Goal: Task Accomplishment & Management: Complete application form

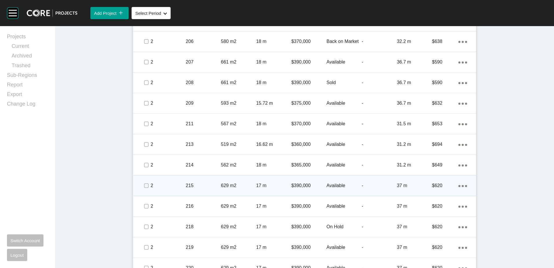
scroll to position [1042, 0]
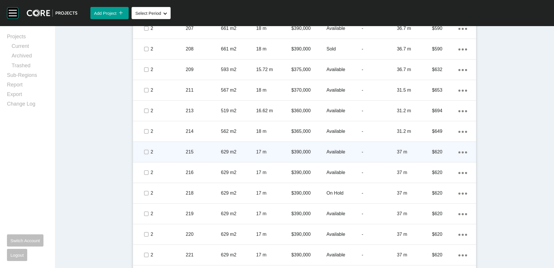
click at [194, 150] on p "215" at bounding box center [203, 152] width 35 height 6
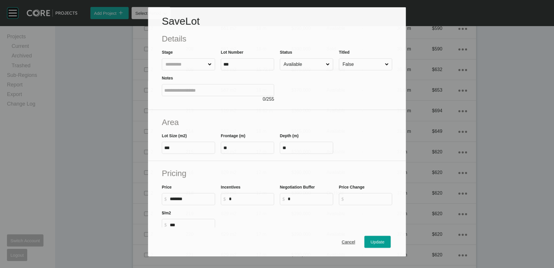
click at [304, 64] on input "Available" at bounding box center [303, 64] width 42 height 12
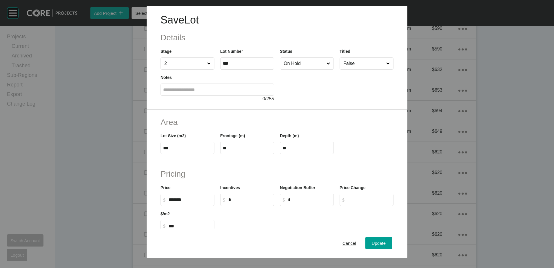
drag, startPoint x: 376, startPoint y: 249, endPoint x: 340, endPoint y: 151, distance: 103.9
click at [376, 247] on button "Update" at bounding box center [378, 243] width 27 height 12
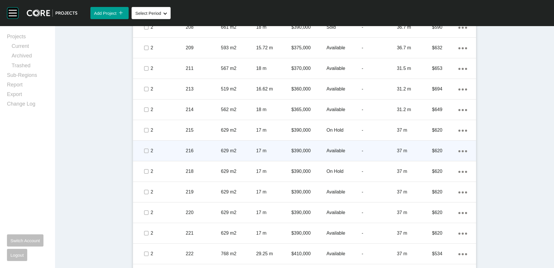
scroll to position [1100, 0]
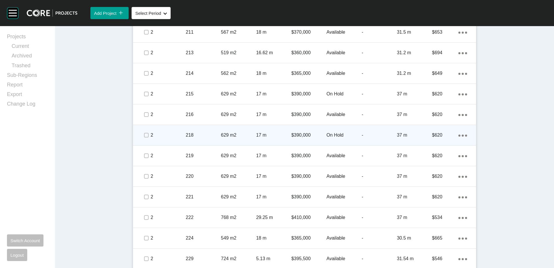
click at [199, 133] on p "218" at bounding box center [203, 135] width 35 height 6
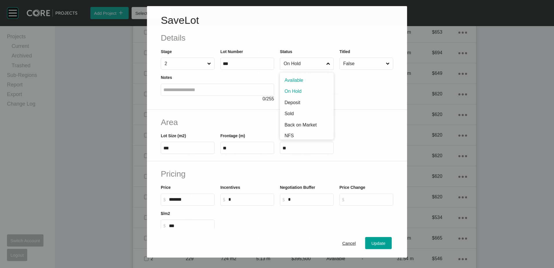
click at [280, 65] on label "On Hold" at bounding box center [307, 64] width 54 height 12
click at [282, 65] on input "On Hold" at bounding box center [303, 64] width 43 height 12
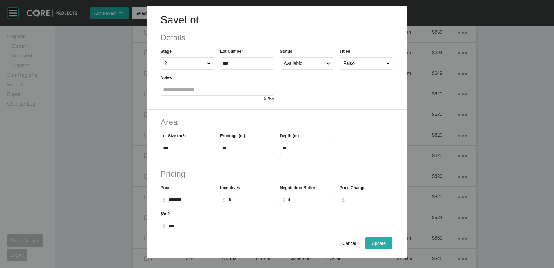
click at [371, 241] on span "Update" at bounding box center [378, 242] width 14 height 5
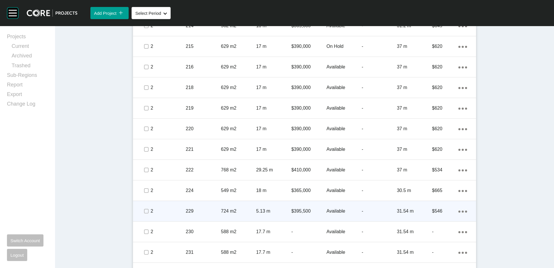
scroll to position [1158, 0]
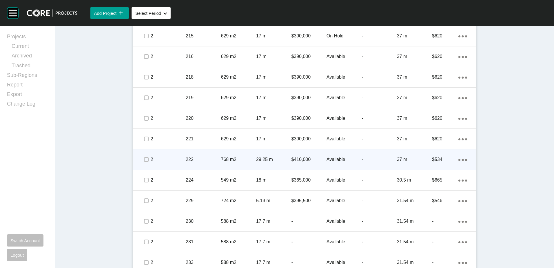
click at [458, 160] on ellipse at bounding box center [459, 160] width 2 height 2
click at [441, 161] on link "Duplicate" at bounding box center [437, 160] width 22 height 9
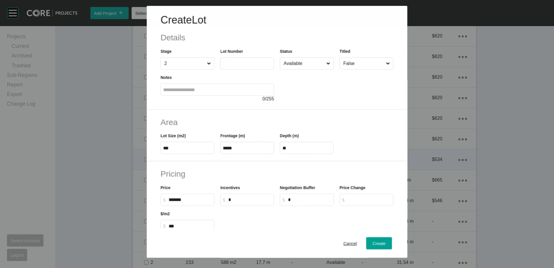
click at [240, 60] on label at bounding box center [247, 63] width 54 height 12
click at [240, 61] on input "text" at bounding box center [247, 63] width 49 height 5
type input "*"
type input "***"
type input "******"
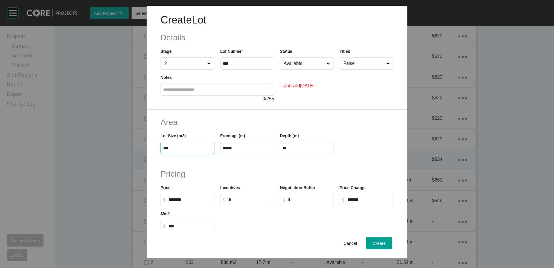
click at [311, 68] on div "Create Lot Details Stage 2 Lot Number *** Status Available Titled False Notes 0…" at bounding box center [277, 134] width 554 height 268
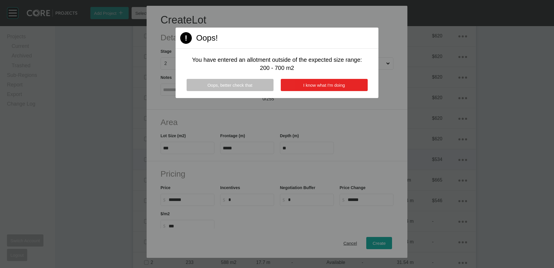
click at [308, 81] on button "I know what I'm doing" at bounding box center [324, 85] width 87 height 12
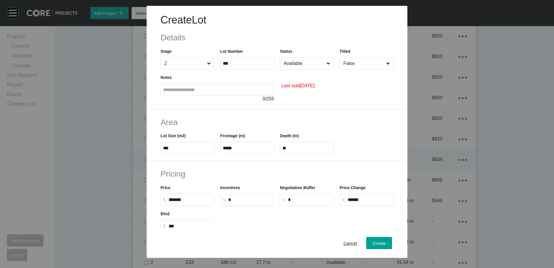
click at [310, 60] on div "Page 1 Created with Sketch. Oops! You have entered an allotment outside of the …" at bounding box center [276, 49] width 173 height 31
click at [305, 65] on input "Available" at bounding box center [303, 64] width 43 height 12
click at [193, 153] on label "***" at bounding box center [187, 148] width 54 height 12
click at [193, 150] on input "***" at bounding box center [187, 147] width 49 height 5
type input "***"
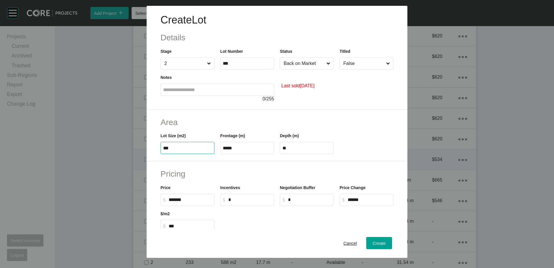
type input "****"
type input "***"
type input "*****"
type input "****"
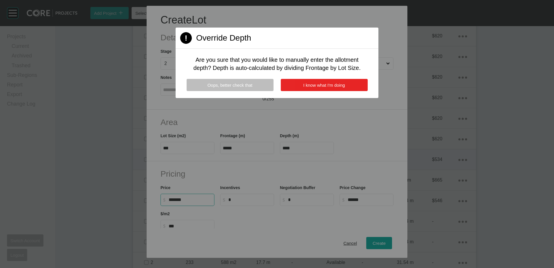
click at [313, 88] on button "I know what I'm doing" at bounding box center [324, 85] width 87 height 12
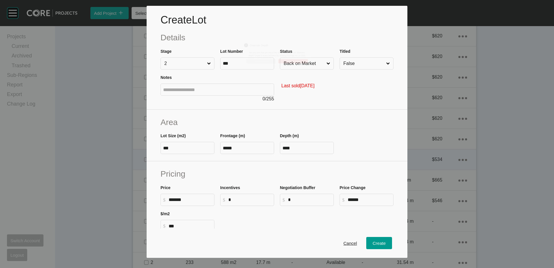
click at [188, 203] on label "$ Created with Sketch. $ *******" at bounding box center [187, 199] width 54 height 12
click at [188, 202] on input "*******" at bounding box center [190, 199] width 43 height 5
type input "*"
click at [317, 63] on input "Back on Market" at bounding box center [303, 64] width 43 height 12
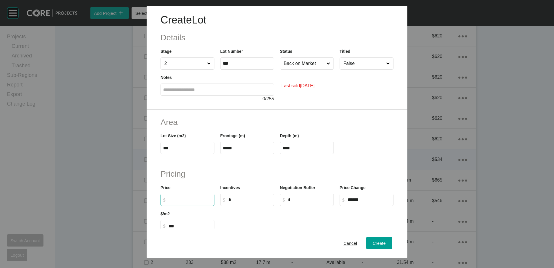
click at [193, 198] on input "$ Created with Sketch. $" at bounding box center [190, 199] width 43 height 5
type input "*"
type input "*******"
type input "*"
type input "***"
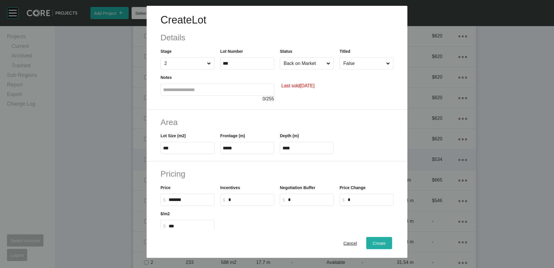
click at [366, 242] on button "Create" at bounding box center [379, 243] width 26 height 12
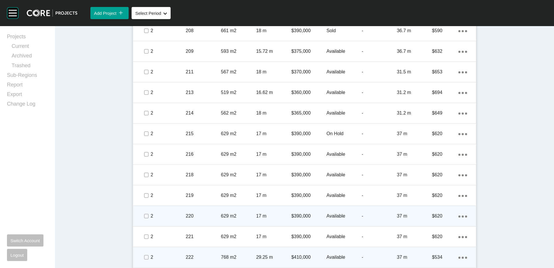
scroll to position [1129, 0]
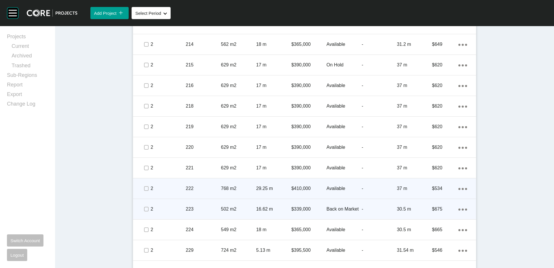
click at [218, 206] on p "223" at bounding box center [203, 209] width 35 height 6
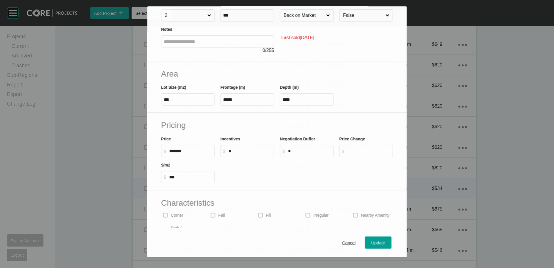
scroll to position [89, 0]
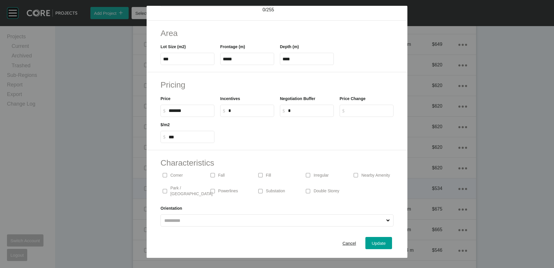
click at [317, 177] on p "Irregular" at bounding box center [320, 175] width 15 height 6
click at [354, 245] on button "Cancel" at bounding box center [349, 243] width 26 height 12
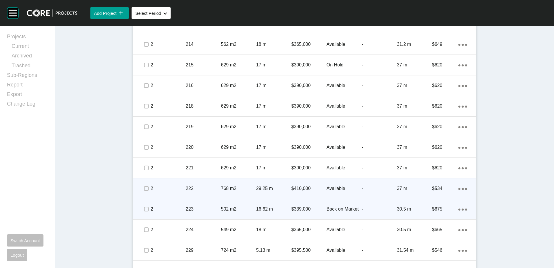
click at [196, 206] on p "223" at bounding box center [203, 209] width 35 height 6
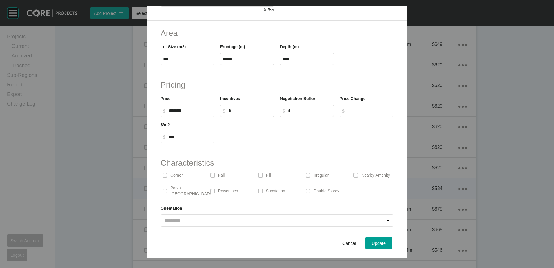
click at [313, 176] on p "Irregular" at bounding box center [320, 175] width 15 height 6
drag, startPoint x: 162, startPoint y: 177, endPoint x: 207, endPoint y: 186, distance: 45.4
click at [162, 177] on label at bounding box center [164, 175] width 5 height 5
click at [381, 242] on div "Update" at bounding box center [378, 243] width 17 height 8
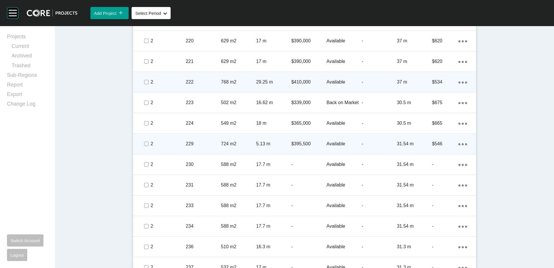
scroll to position [1245, 0]
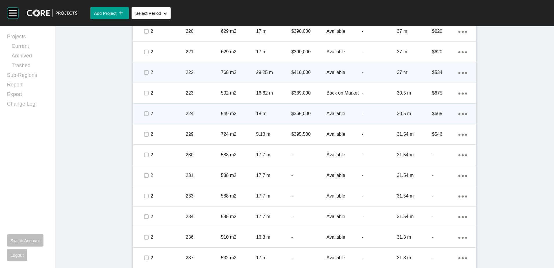
click at [461, 114] on ellipse at bounding box center [462, 114] width 2 height 2
click at [446, 111] on link "Duplicate" at bounding box center [437, 114] width 22 height 9
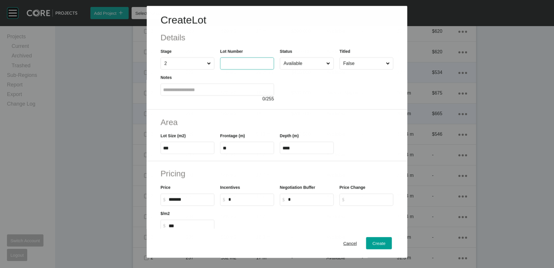
click at [232, 65] on input "text" at bounding box center [247, 63] width 49 height 5
type input "*"
type input "***"
type input "*"
click at [312, 63] on input "Available" at bounding box center [303, 64] width 43 height 12
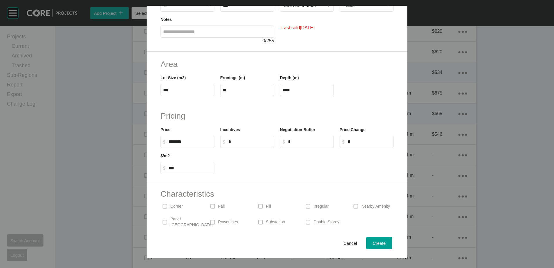
scroll to position [0, 0]
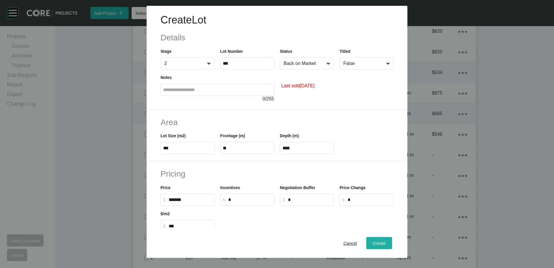
click at [376, 241] on span "Create" at bounding box center [378, 242] width 13 height 5
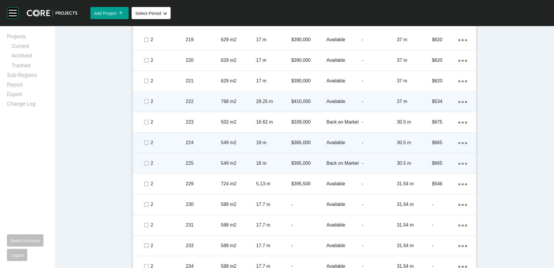
scroll to position [1245, 0]
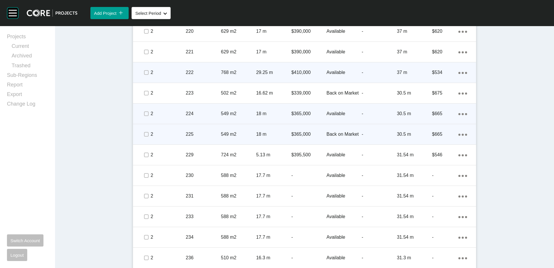
click at [458, 135] on icon "Action Menu Dots Copy 6 Created with Sketch." at bounding box center [462, 134] width 9 height 2
click at [443, 135] on link "Duplicate" at bounding box center [437, 135] width 22 height 9
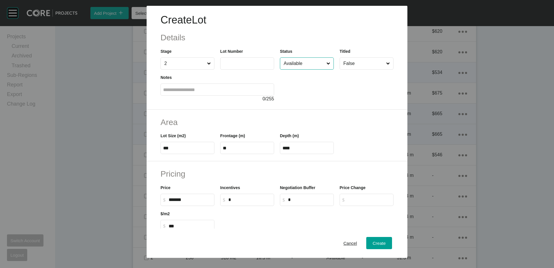
click at [256, 67] on label at bounding box center [247, 63] width 54 height 12
click at [256, 66] on input "text" at bounding box center [247, 63] width 49 height 5
type input "***"
type input "******"
click at [311, 63] on input "Available" at bounding box center [303, 64] width 43 height 12
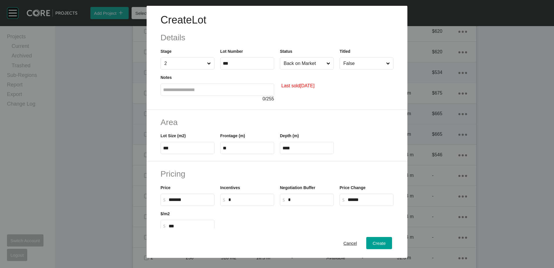
click at [193, 146] on input "***" at bounding box center [187, 147] width 49 height 5
type input "***"
type input "****"
type input "***"
type input "**"
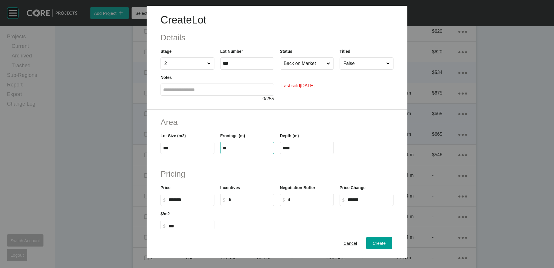
type input "****"
type input "*"
type input "*******"
type input "*"
type input "***"
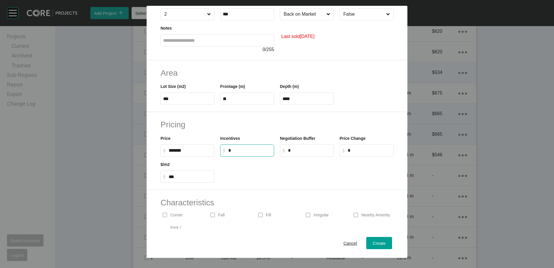
scroll to position [89, 0]
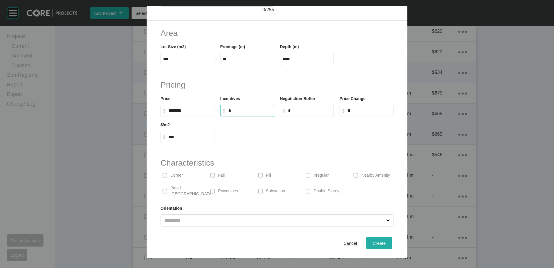
click at [384, 245] on button "Create" at bounding box center [379, 243] width 26 height 12
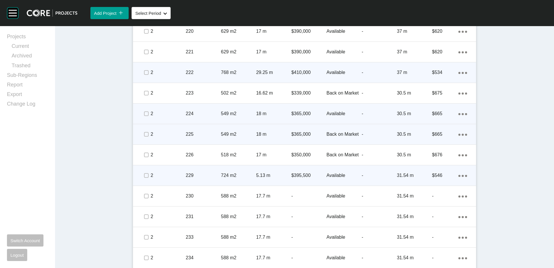
click at [458, 175] on ellipse at bounding box center [459, 176] width 2 height 2
click at [439, 175] on link "Duplicate" at bounding box center [437, 176] width 22 height 9
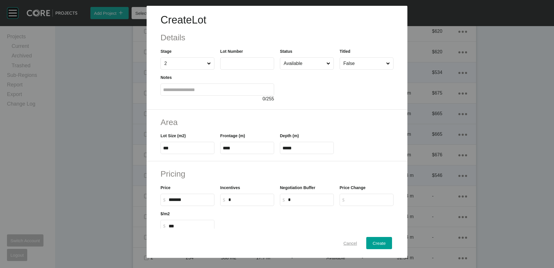
click at [343, 240] on span "Cancel" at bounding box center [350, 242] width 14 height 5
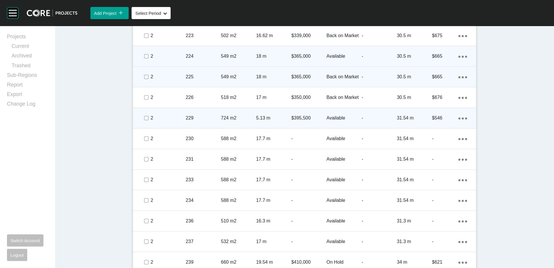
scroll to position [1303, 0]
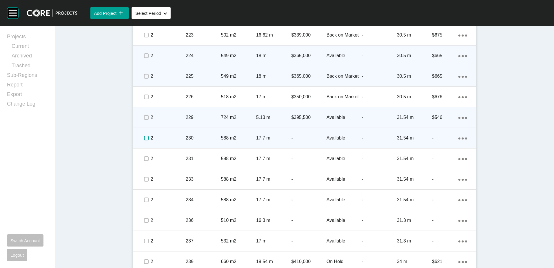
click at [145, 139] on label at bounding box center [146, 137] width 5 height 5
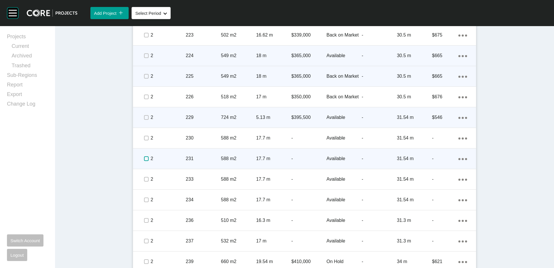
drag, startPoint x: 144, startPoint y: 158, endPoint x: 144, endPoint y: 166, distance: 8.4
click at [144, 159] on label at bounding box center [146, 158] width 5 height 5
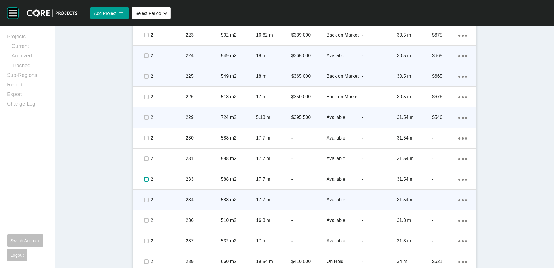
drag, startPoint x: 142, startPoint y: 181, endPoint x: 142, endPoint y: 193, distance: 11.6
click at [142, 182] on span at bounding box center [146, 179] width 9 height 9
click at [144, 201] on label at bounding box center [146, 199] width 5 height 5
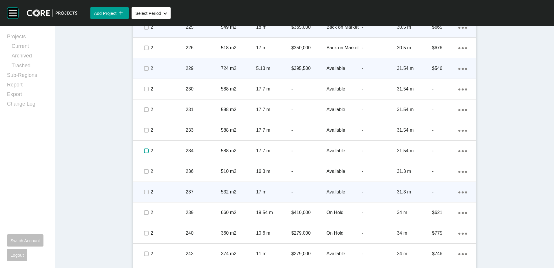
scroll to position [1361, 0]
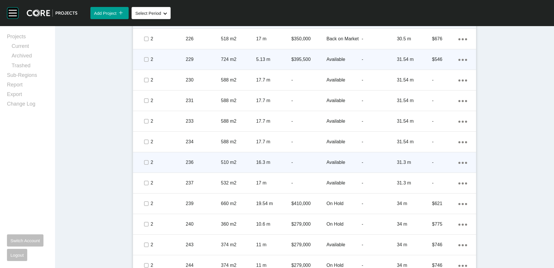
click at [144, 166] on span at bounding box center [146, 162] width 9 height 9
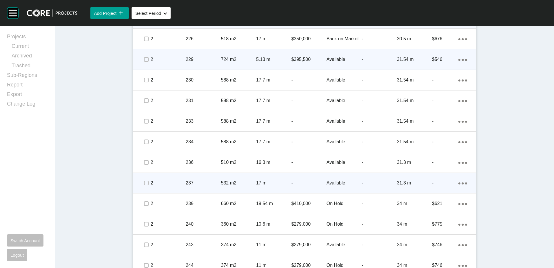
click at [145, 186] on span at bounding box center [146, 182] width 9 height 9
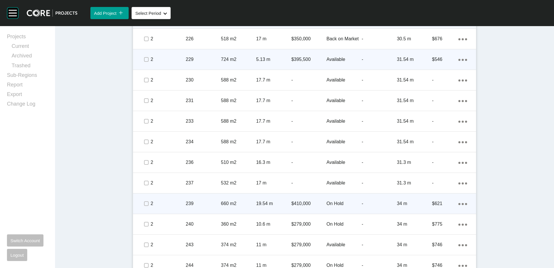
click at [146, 207] on span at bounding box center [146, 203] width 9 height 9
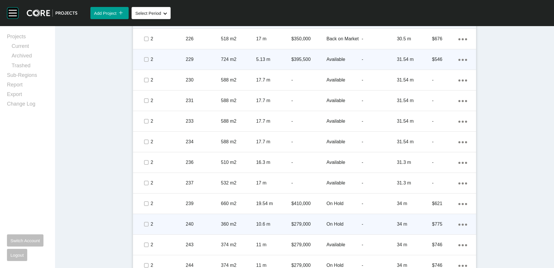
click at [142, 221] on span at bounding box center [146, 223] width 9 height 9
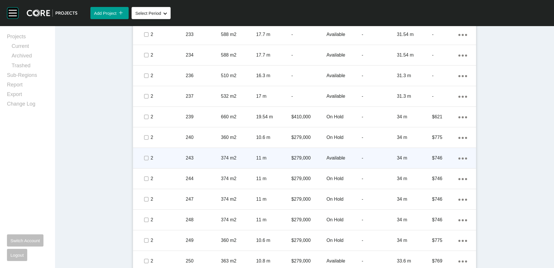
scroll to position [1448, 0]
click at [202, 153] on div "243" at bounding box center [203, 158] width 35 height 18
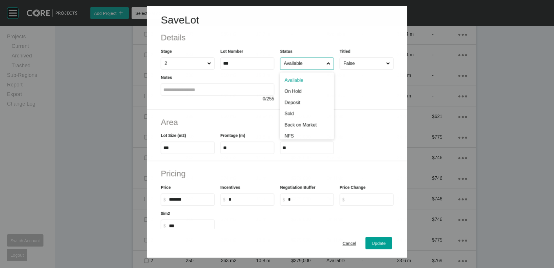
click at [303, 61] on input "Available" at bounding box center [303, 64] width 43 height 12
click at [380, 241] on span "Update" at bounding box center [378, 242] width 14 height 5
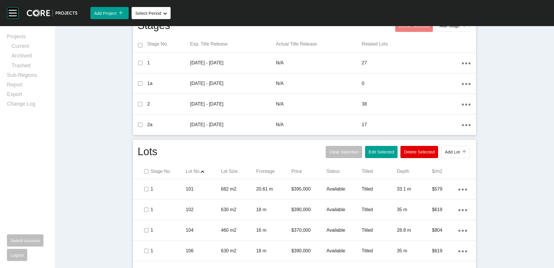
scroll to position [232, 0]
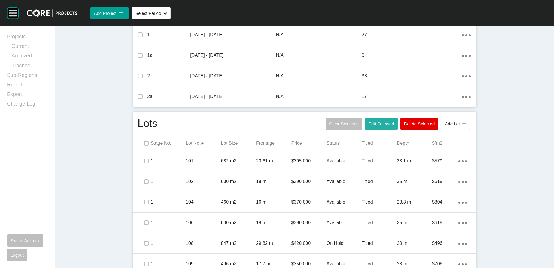
click at [378, 123] on span "Edit Selected" at bounding box center [380, 123] width 25 height 5
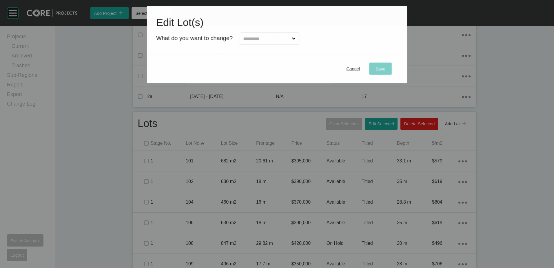
drag, startPoint x: 274, startPoint y: 38, endPoint x: 270, endPoint y: 44, distance: 7.8
click at [274, 38] on input "text" at bounding box center [266, 39] width 49 height 12
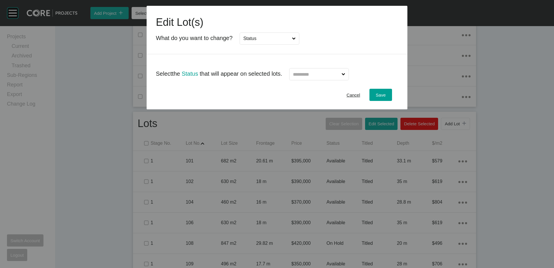
drag, startPoint x: 260, startPoint y: 74, endPoint x: 313, endPoint y: 75, distance: 53.3
click at [317, 75] on input "text" at bounding box center [316, 74] width 49 height 12
click at [371, 89] on button "Save" at bounding box center [380, 95] width 23 height 12
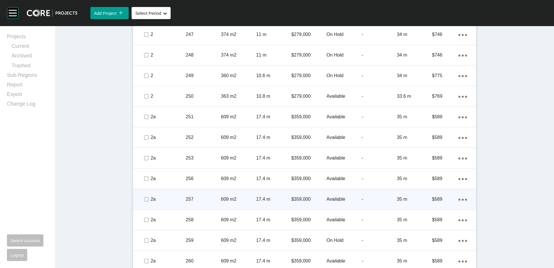
scroll to position [1621, 0]
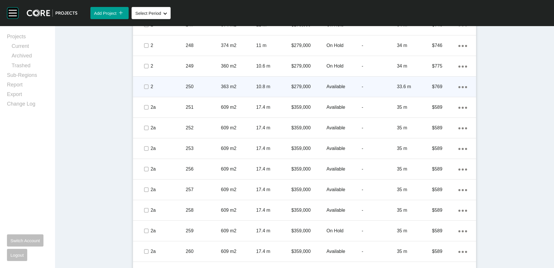
click at [257, 89] on p "10.8 m" at bounding box center [273, 86] width 35 height 6
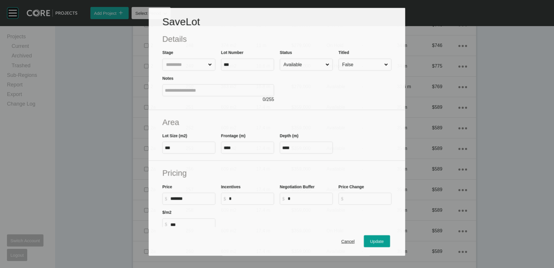
click at [287, 64] on input "Available" at bounding box center [303, 64] width 42 height 11
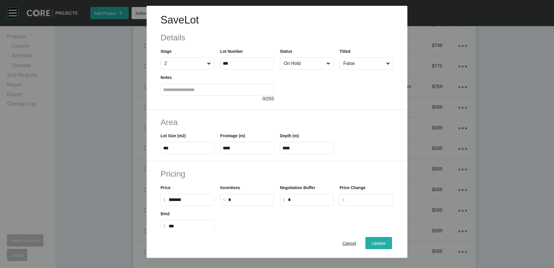
click at [372, 245] on span "Update" at bounding box center [378, 242] width 14 height 5
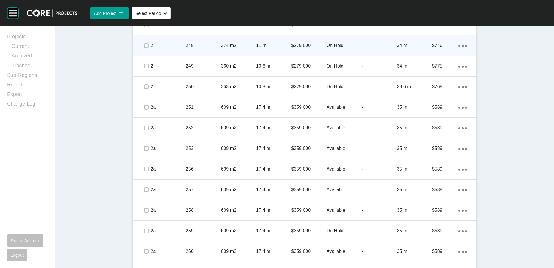
click at [206, 47] on p "248" at bounding box center [203, 45] width 35 height 6
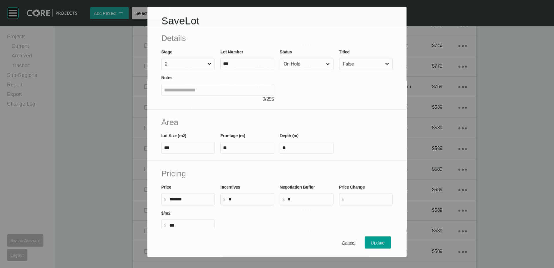
drag, startPoint x: 292, startPoint y: 61, endPoint x: 293, endPoint y: 68, distance: 6.4
click at [292, 62] on input "On Hold" at bounding box center [303, 64] width 42 height 12
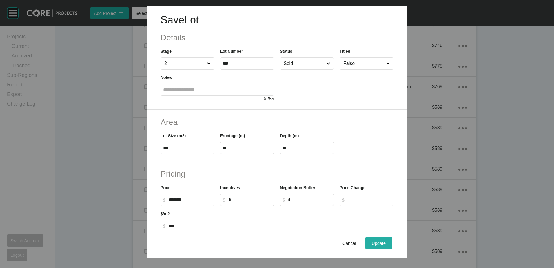
click at [371, 242] on span "Update" at bounding box center [378, 242] width 14 height 5
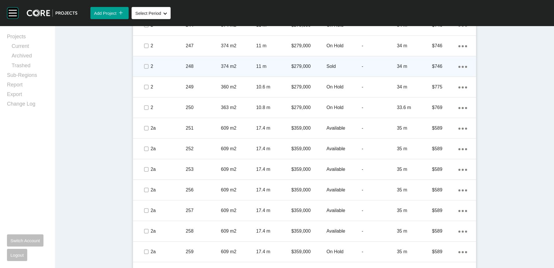
scroll to position [1592, 0]
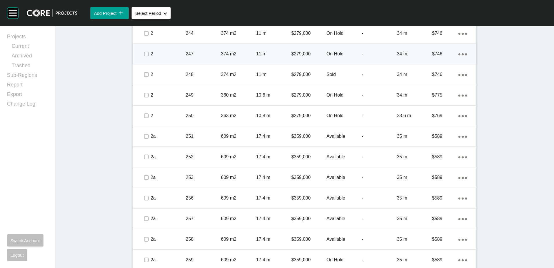
click at [320, 56] on p "$279,000" at bounding box center [308, 54] width 35 height 6
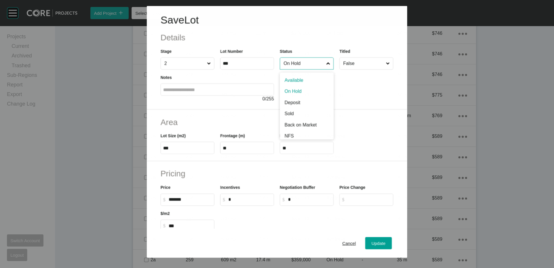
click at [310, 68] on input "On Hold" at bounding box center [303, 64] width 43 height 12
click at [378, 240] on div "Update" at bounding box center [378, 243] width 17 height 8
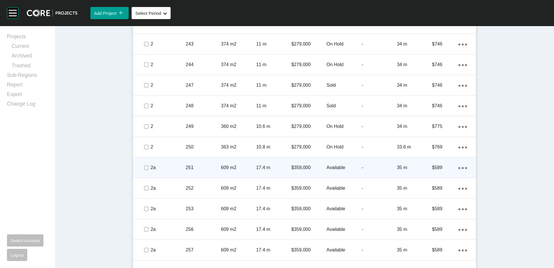
scroll to position [1571, 0]
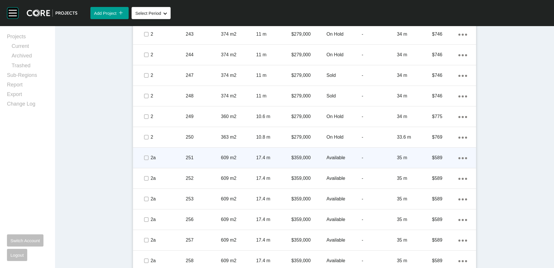
click at [195, 196] on p "253" at bounding box center [203, 198] width 35 height 6
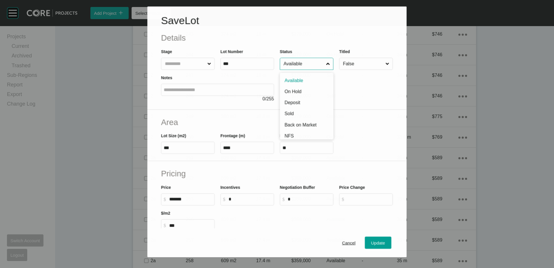
click at [313, 69] on input "Available" at bounding box center [303, 64] width 43 height 12
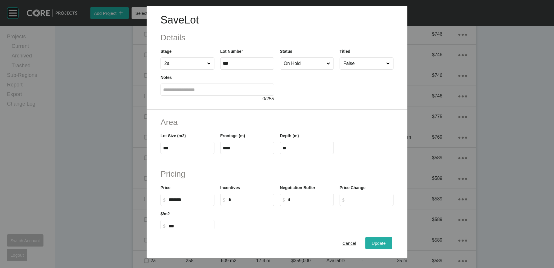
click at [379, 241] on span "Update" at bounding box center [378, 242] width 14 height 5
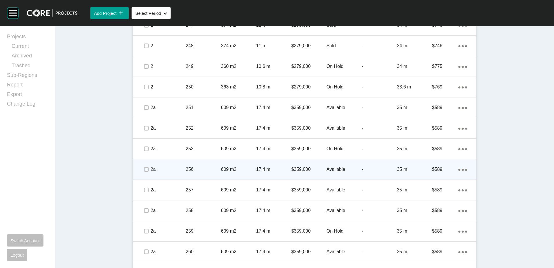
scroll to position [1629, 0]
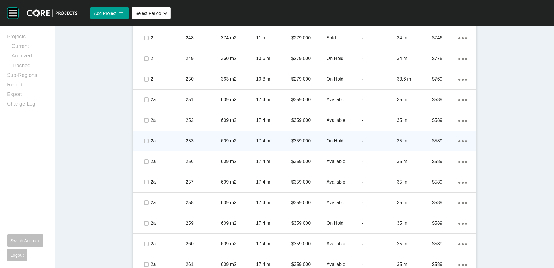
click at [461, 140] on ellipse at bounding box center [462, 141] width 2 height 2
click at [445, 141] on link "Duplicate" at bounding box center [437, 142] width 22 height 9
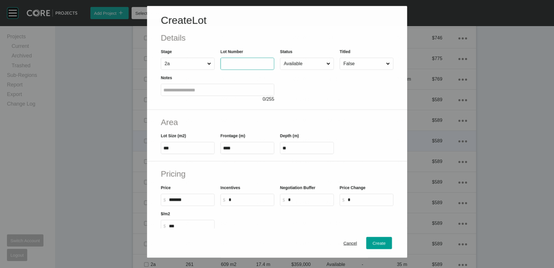
click at [252, 64] on input "text" at bounding box center [247, 63] width 49 height 5
type input "***"
click at [291, 65] on input "Available" at bounding box center [303, 64] width 43 height 12
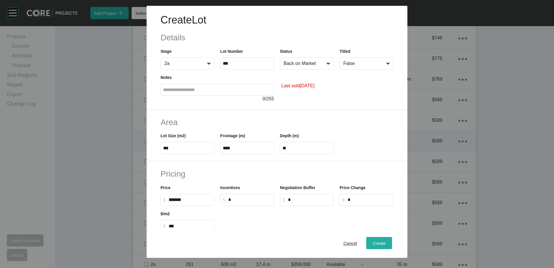
click at [377, 244] on span "Create" at bounding box center [378, 242] width 13 height 5
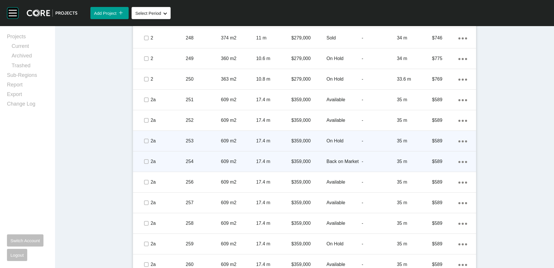
click at [458, 161] on icon "Action Menu Dots Copy 6 Created with Sketch." at bounding box center [462, 162] width 9 height 2
click at [439, 160] on link "Duplicate" at bounding box center [437, 162] width 22 height 9
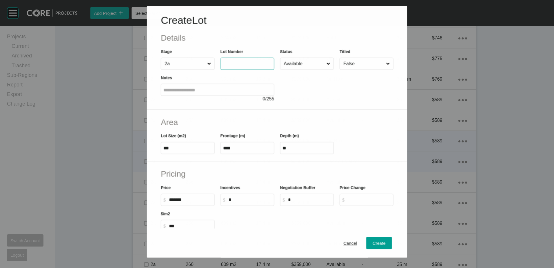
click at [249, 65] on input "text" at bounding box center [247, 63] width 49 height 5
type input "***"
type input "*"
click at [301, 61] on input "Available" at bounding box center [303, 64] width 43 height 12
click at [372, 243] on span "Create" at bounding box center [378, 242] width 13 height 5
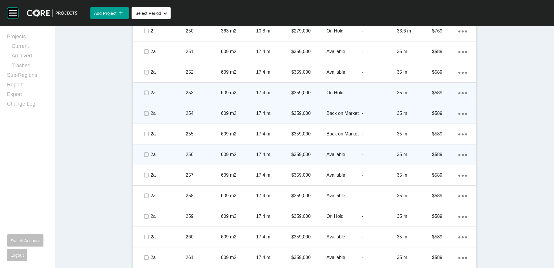
scroll to position [1687, 0]
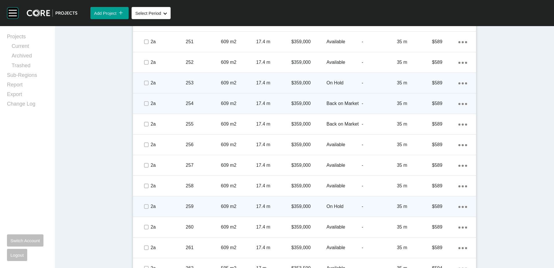
click at [218, 203] on p "259" at bounding box center [203, 206] width 35 height 6
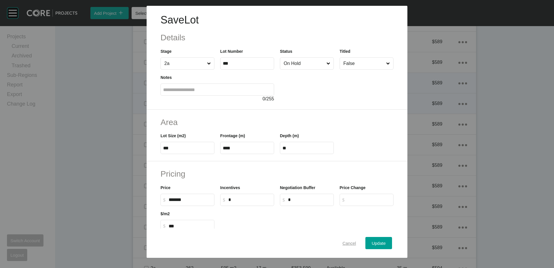
click at [348, 243] on span "Cancel" at bounding box center [349, 242] width 14 height 5
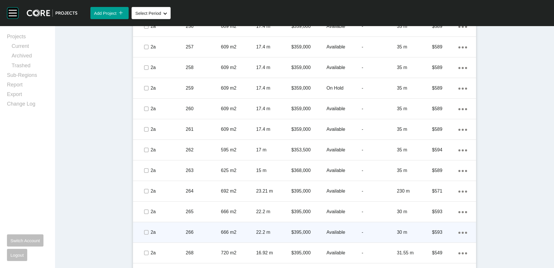
scroll to position [1844, 0]
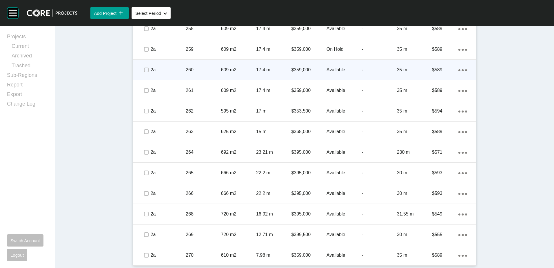
click at [235, 72] on p "609 m2" at bounding box center [238, 70] width 35 height 6
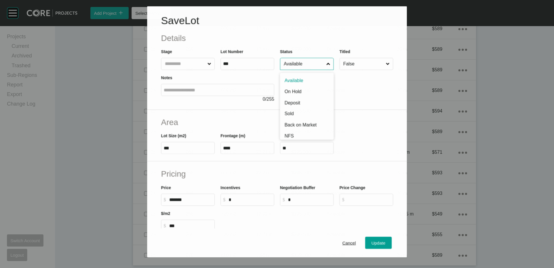
drag, startPoint x: 316, startPoint y: 59, endPoint x: 309, endPoint y: 79, distance: 21.2
click at [318, 58] on input "Available" at bounding box center [303, 64] width 43 height 12
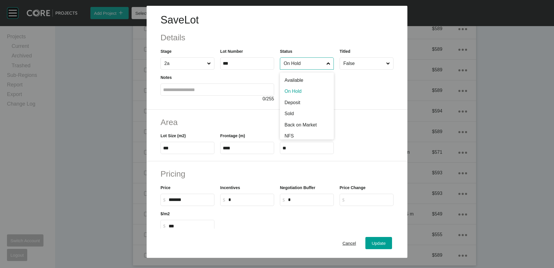
click at [296, 65] on input "On Hold" at bounding box center [303, 64] width 43 height 12
click at [378, 247] on button "Update" at bounding box center [378, 243] width 27 height 12
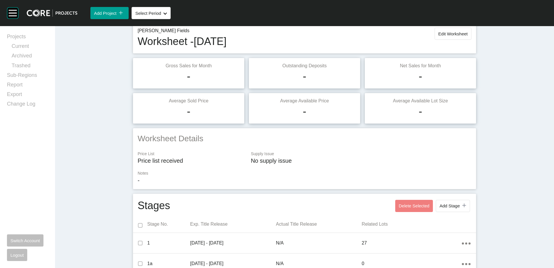
scroll to position [0, 0]
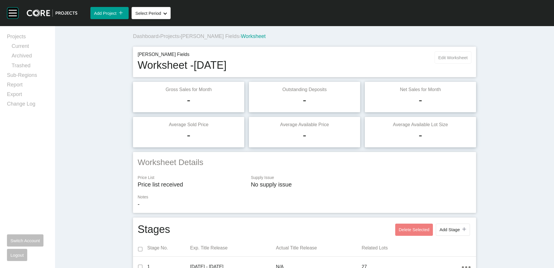
click at [460, 54] on button "Edit Worksheet" at bounding box center [452, 57] width 37 height 12
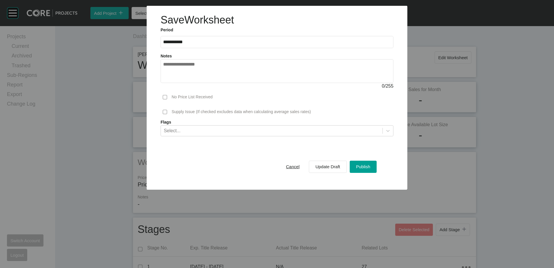
drag, startPoint x: 360, startPoint y: 166, endPoint x: 340, endPoint y: 156, distance: 23.0
click at [361, 166] on span "Publish" at bounding box center [363, 166] width 14 height 5
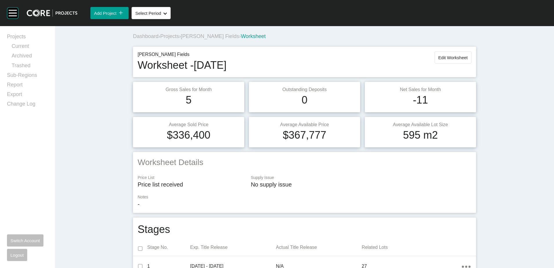
drag, startPoint x: 172, startPoint y: 35, endPoint x: 250, endPoint y: 147, distance: 136.1
click at [173, 36] on span "Projects" at bounding box center [169, 36] width 19 height 6
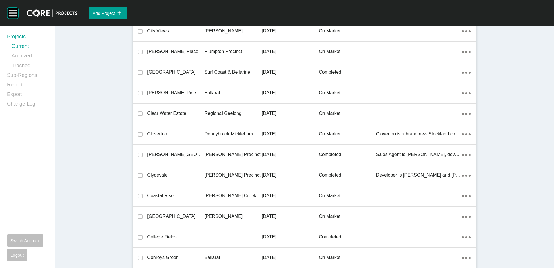
scroll to position [5596, 0]
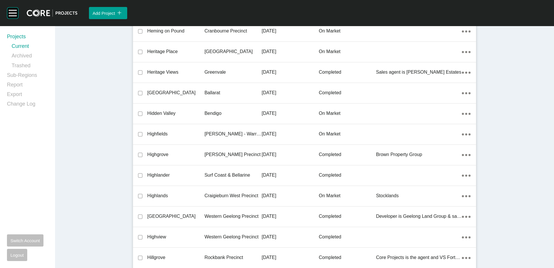
click at [183, 136] on p "Highfields" at bounding box center [175, 134] width 57 height 6
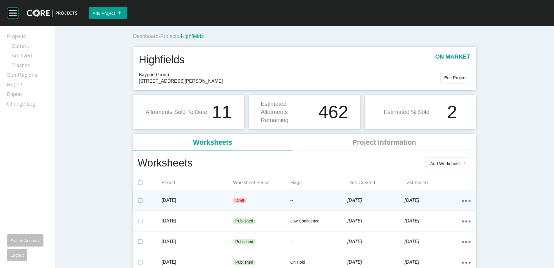
click at [256, 197] on div "Draft" at bounding box center [261, 200] width 57 height 17
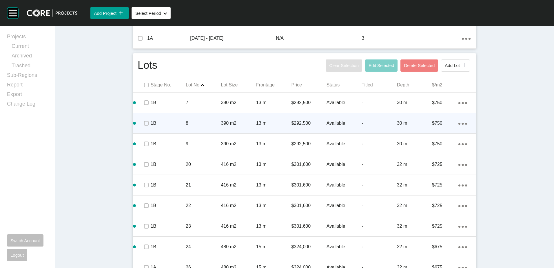
scroll to position [261, 0]
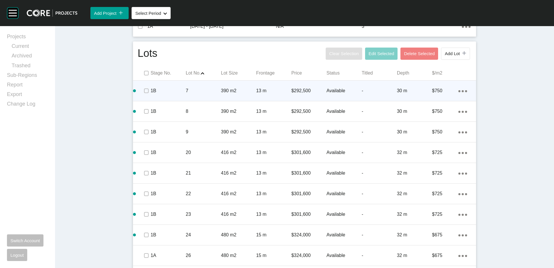
click at [459, 93] on div "Action Menu Dots Copy 6 Created with Sketch." at bounding box center [462, 90] width 9 height 6
click at [441, 92] on link "Duplicate" at bounding box center [437, 91] width 22 height 9
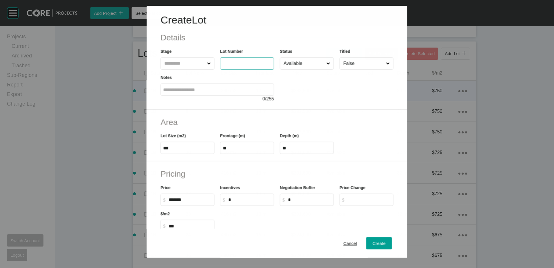
drag, startPoint x: 247, startPoint y: 65, endPoint x: 257, endPoint y: 60, distance: 10.7
click at [248, 65] on input "text" at bounding box center [242, 63] width 39 height 5
type input "*"
click at [380, 244] on span "Create" at bounding box center [378, 242] width 13 height 5
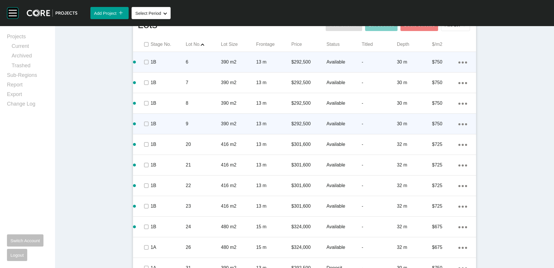
scroll to position [290, 0]
click at [144, 124] on label at bounding box center [146, 123] width 5 height 5
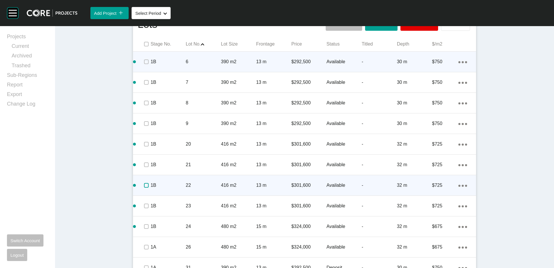
drag, startPoint x: 143, startPoint y: 186, endPoint x: 146, endPoint y: 186, distance: 3.8
click at [144, 186] on label at bounding box center [146, 185] width 5 height 5
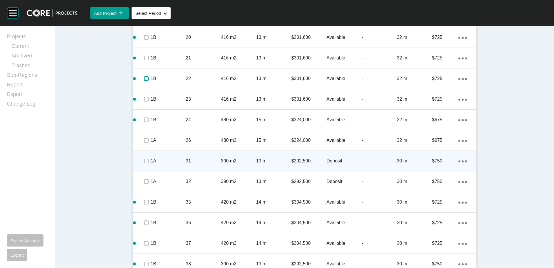
scroll to position [405, 0]
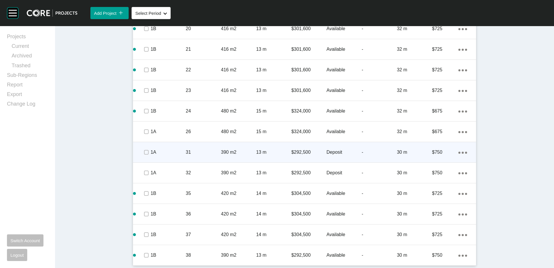
click at [202, 152] on p "31" at bounding box center [203, 152] width 35 height 6
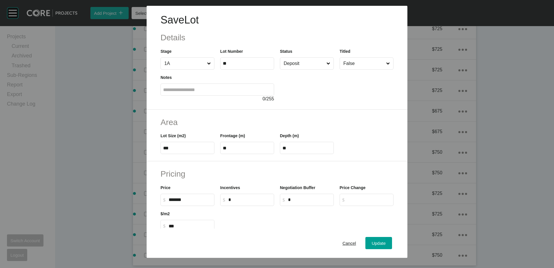
click at [283, 67] on input "Deposit" at bounding box center [303, 64] width 43 height 12
drag, startPoint x: 295, startPoint y: 80, endPoint x: 327, endPoint y: 149, distance: 76.2
click at [376, 239] on div "Update" at bounding box center [378, 243] width 17 height 8
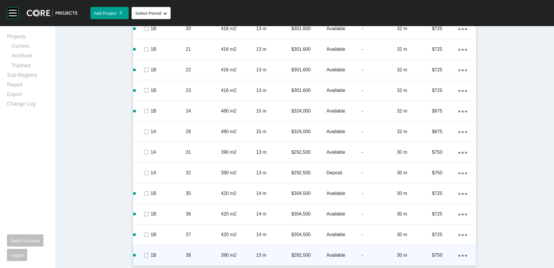
click at [465, 254] on ellipse at bounding box center [466, 255] width 2 height 2
drag, startPoint x: 445, startPoint y: 253, endPoint x: 424, endPoint y: 229, distance: 31.8
click at [441, 250] on link "Duplicate" at bounding box center [437, 250] width 22 height 9
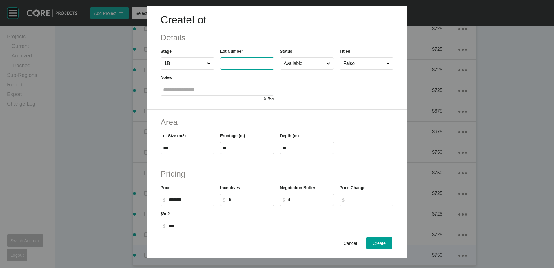
click at [232, 65] on input "text" at bounding box center [247, 63] width 49 height 5
type input "**"
click at [326, 114] on div "Area Lot Size (m2) *** Frontage (m) ** Depth (m) **" at bounding box center [276, 135] width 261 height 52
drag, startPoint x: 371, startPoint y: 239, endPoint x: 380, endPoint y: 219, distance: 22.3
click at [371, 239] on div "Create" at bounding box center [379, 243] width 16 height 8
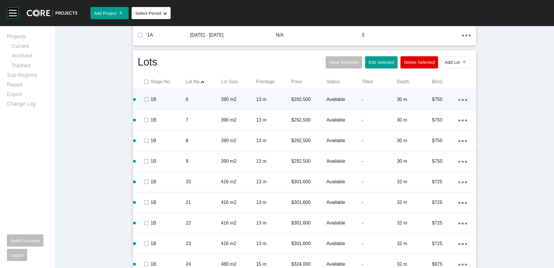
scroll to position [252, 0]
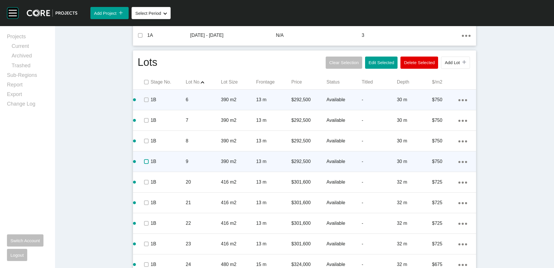
click at [146, 162] on label at bounding box center [146, 161] width 5 height 5
click at [209, 161] on p "9" at bounding box center [203, 161] width 35 height 6
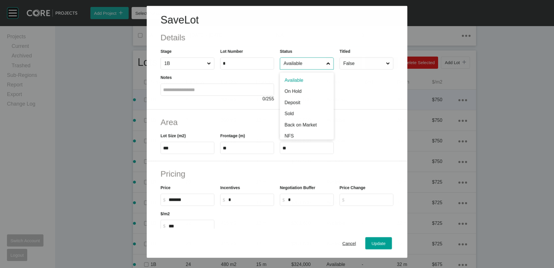
drag, startPoint x: 311, startPoint y: 62, endPoint x: 302, endPoint y: 92, distance: 31.8
click at [312, 65] on input "Available" at bounding box center [303, 64] width 43 height 12
drag, startPoint x: 300, startPoint y: 111, endPoint x: 335, endPoint y: 194, distance: 89.6
click at [380, 242] on span "Update" at bounding box center [378, 242] width 14 height 5
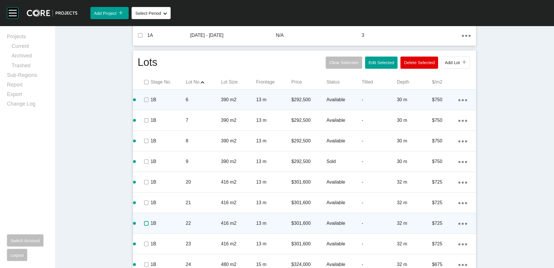
click at [144, 223] on label at bounding box center [146, 223] width 5 height 5
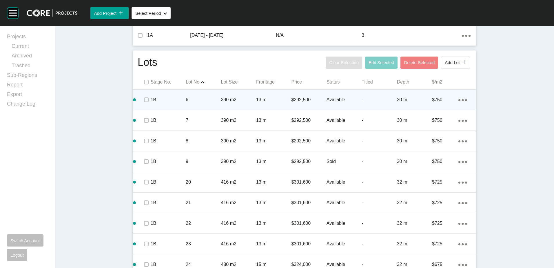
click at [200, 223] on p "22" at bounding box center [203, 223] width 35 height 6
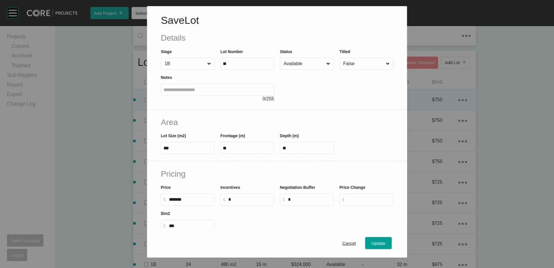
drag, startPoint x: 309, startPoint y: 61, endPoint x: 303, endPoint y: 70, distance: 10.8
click at [309, 61] on input "Available" at bounding box center [303, 64] width 43 height 12
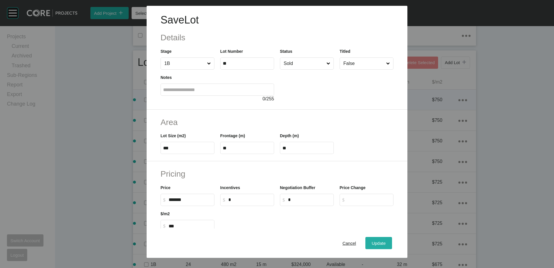
click at [378, 243] on span "Update" at bounding box center [378, 242] width 14 height 5
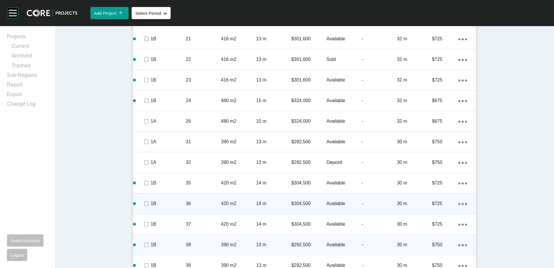
scroll to position [425, 0]
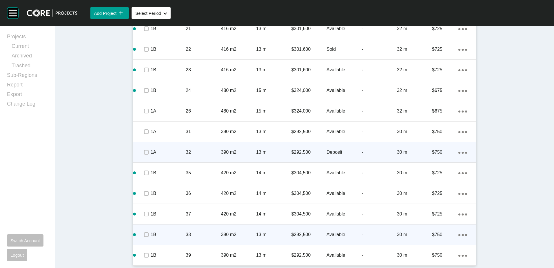
click at [224, 159] on div "390 m2" at bounding box center [238, 152] width 35 height 18
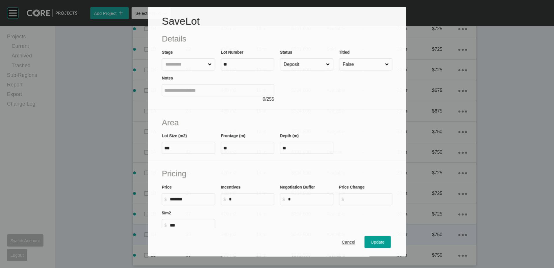
click at [296, 65] on input "Deposit" at bounding box center [303, 64] width 42 height 12
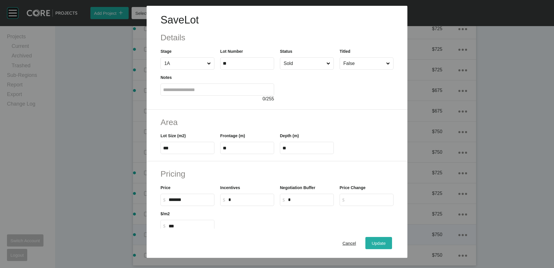
click at [376, 242] on span "Update" at bounding box center [378, 242] width 14 height 5
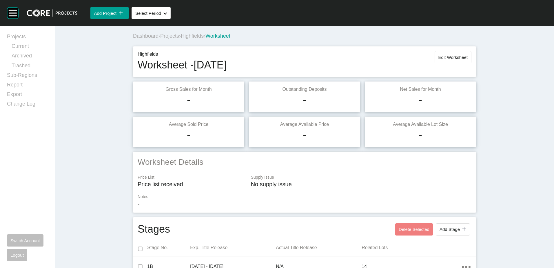
scroll to position [0, 0]
click at [445, 59] on span "Edit Worksheet" at bounding box center [452, 57] width 29 height 5
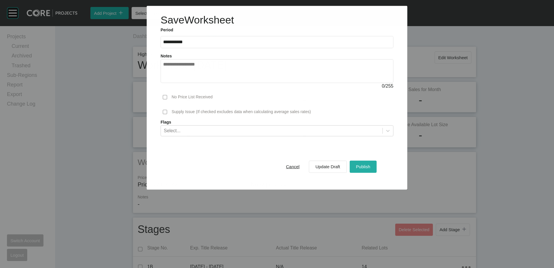
click at [365, 162] on button "Publish" at bounding box center [362, 166] width 27 height 12
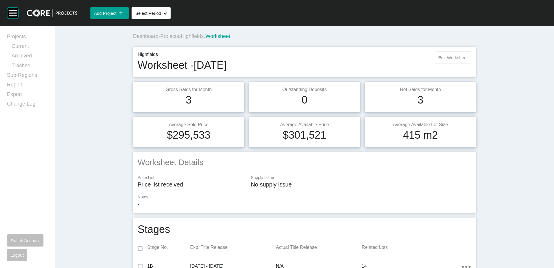
click at [453, 59] on span "Edit Worksheet" at bounding box center [452, 57] width 29 height 5
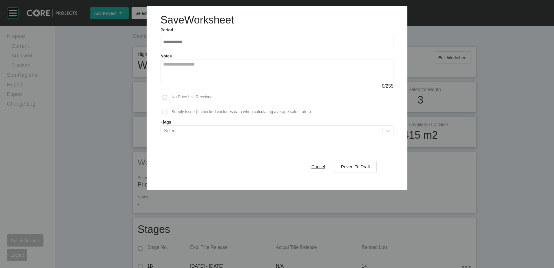
click at [301, 164] on div "Cancel Revert To Draft" at bounding box center [276, 167] width 233 height 32
click at [323, 163] on div "Cancel" at bounding box center [318, 166] width 17 height 8
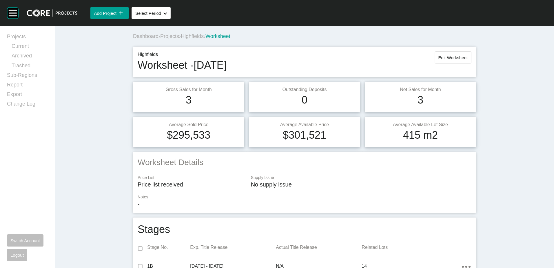
click at [169, 39] on span "Projects" at bounding box center [169, 36] width 19 height 6
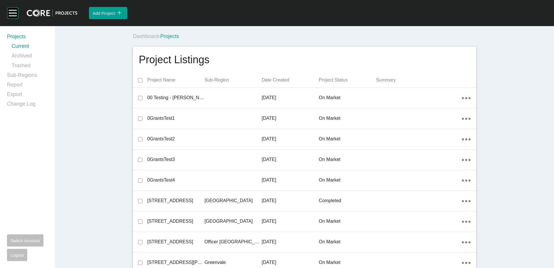
scroll to position [848, 0]
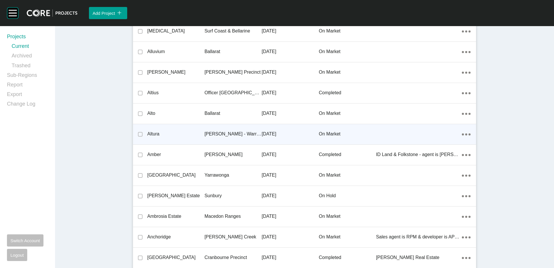
click at [196, 127] on div "Altura" at bounding box center [175, 134] width 57 height 18
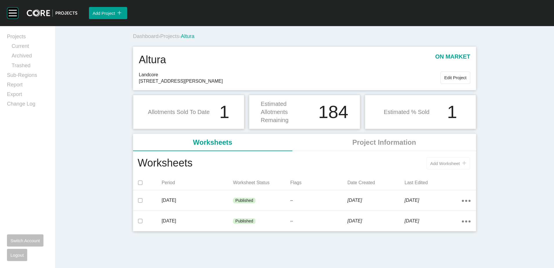
click at [444, 160] on button "Add Worksheet icon/tick copy 11 Created with Sketch." at bounding box center [447, 163] width 43 height 12
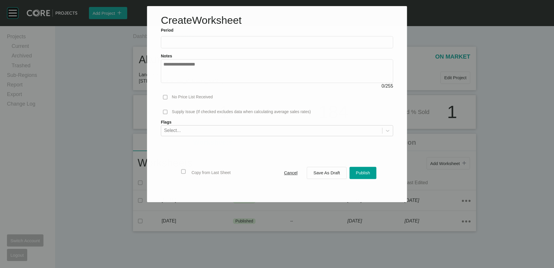
click at [197, 42] on input "text" at bounding box center [276, 42] width 227 height 5
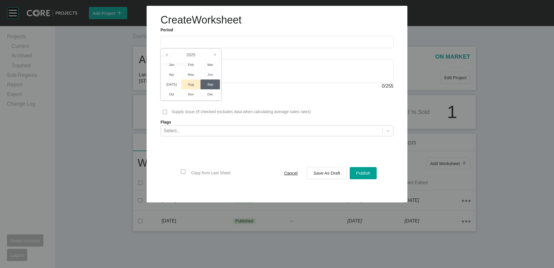
click at [192, 82] on li "Aug" at bounding box center [190, 84] width 19 height 10
type input "**********"
click at [316, 172] on span "Save As Draft" at bounding box center [326, 172] width 27 height 5
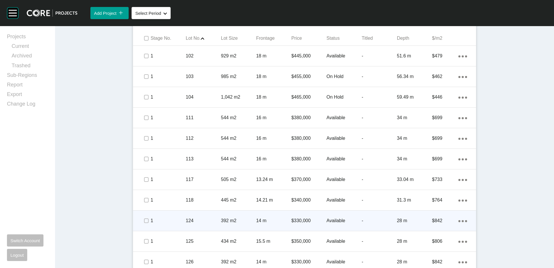
scroll to position [281, 0]
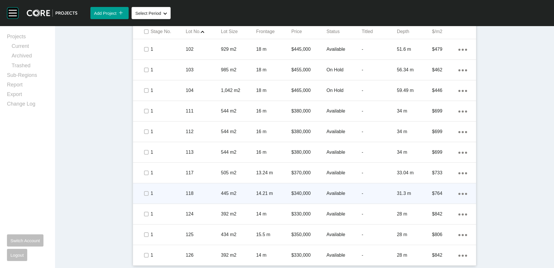
click at [461, 193] on ellipse at bounding box center [462, 194] width 2 height 2
click at [441, 193] on link "Duplicate" at bounding box center [437, 194] width 22 height 9
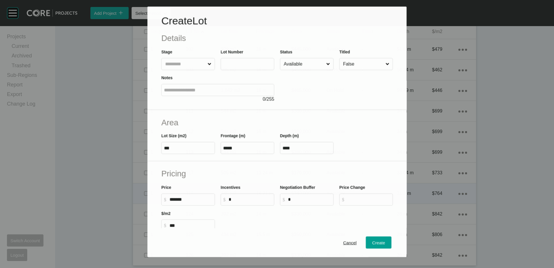
click at [238, 66] on label at bounding box center [247, 64] width 54 height 12
click at [238, 66] on input "text" at bounding box center [242, 63] width 38 height 5
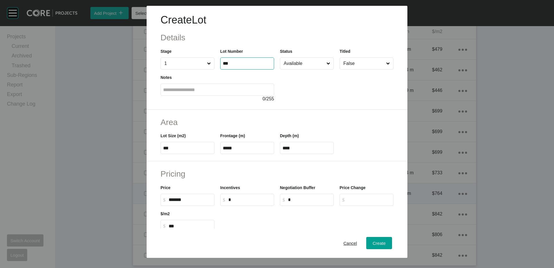
type input "***"
type input "****"
type input "***"
type input "**"
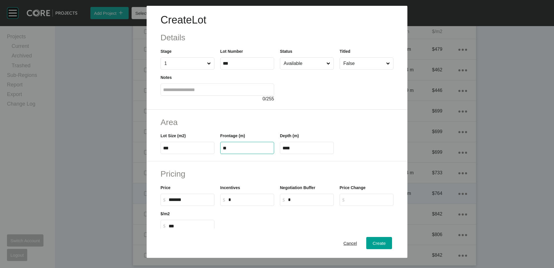
type input "****"
type input "*"
type input "*******"
type input "***"
click at [372, 243] on span "Create" at bounding box center [378, 242] width 13 height 5
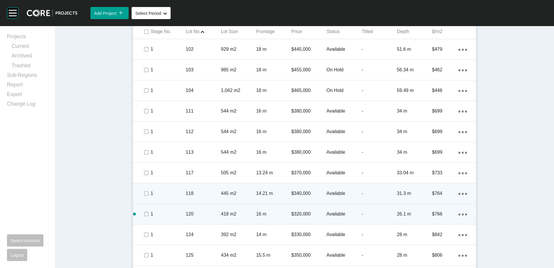
click at [459, 213] on icon "Action Menu Dots Copy 6 Created with Sketch." at bounding box center [462, 214] width 9 height 2
click at [439, 213] on link "Duplicate" at bounding box center [437, 214] width 22 height 9
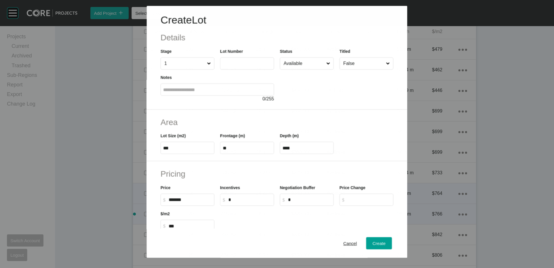
click at [235, 64] on input "text" at bounding box center [247, 63] width 49 height 5
type input "***"
type input "****"
type input "***"
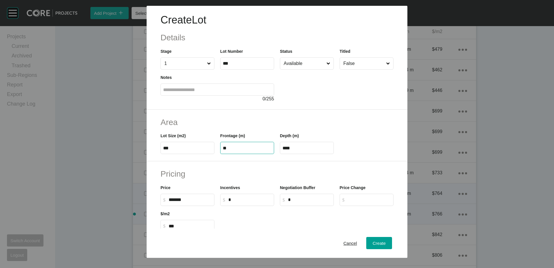
click at [235, 150] on input "**" at bounding box center [247, 147] width 49 height 5
type input "*"
type input "*****"
type input "****"
type input "*"
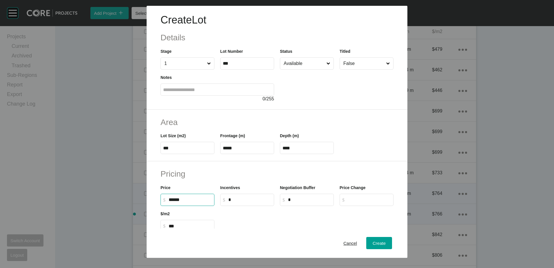
type input "*******"
type input "***"
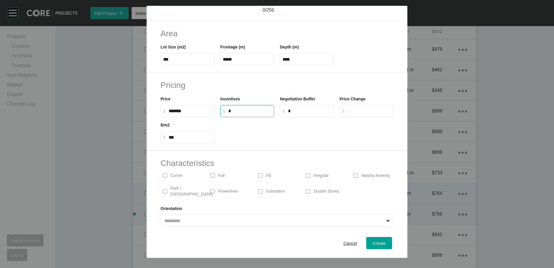
scroll to position [89, 0]
click at [275, 189] on p "Substation" at bounding box center [275, 191] width 19 height 6
drag, startPoint x: 177, startPoint y: 175, endPoint x: 191, endPoint y: 177, distance: 13.7
click at [184, 176] on div "Corner" at bounding box center [181, 174] width 42 height 13
click at [321, 176] on p "Irregular" at bounding box center [320, 175] width 15 height 6
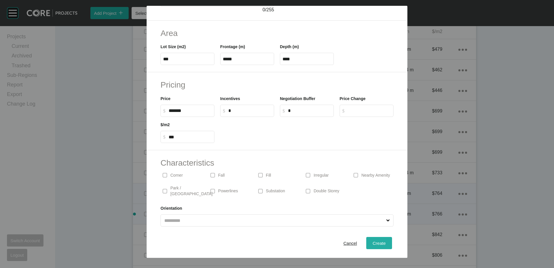
click at [380, 247] on div "Create" at bounding box center [379, 243] width 16 height 8
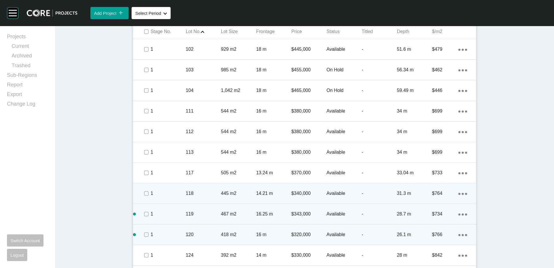
click at [216, 236] on p "120" at bounding box center [203, 234] width 35 height 6
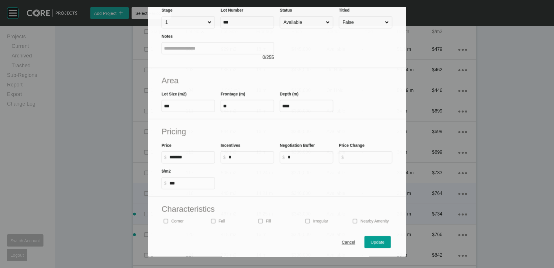
scroll to position [87, 0]
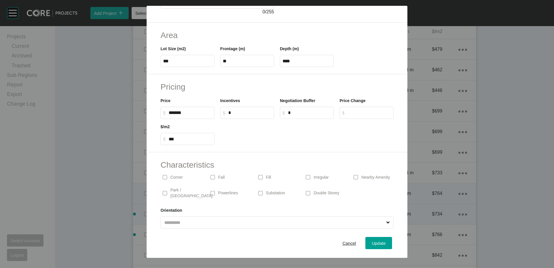
drag, startPoint x: 266, startPoint y: 188, endPoint x: 329, endPoint y: 211, distance: 67.0
click at [272, 191] on p "Substation" at bounding box center [275, 193] width 19 height 6
click at [374, 242] on span "Update" at bounding box center [378, 242] width 14 height 5
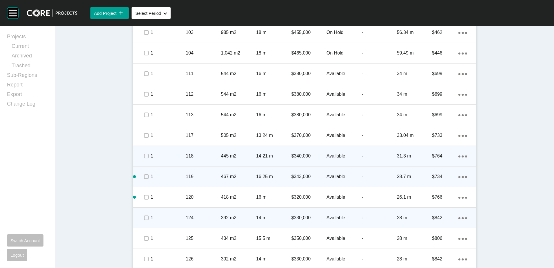
scroll to position [323, 0]
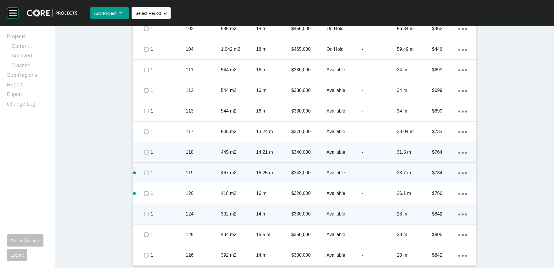
click at [460, 213] on icon "Action Menu Dots Copy 6 Created with Sketch." at bounding box center [462, 214] width 9 height 2
click at [440, 213] on link "Duplicate" at bounding box center [437, 214] width 22 height 9
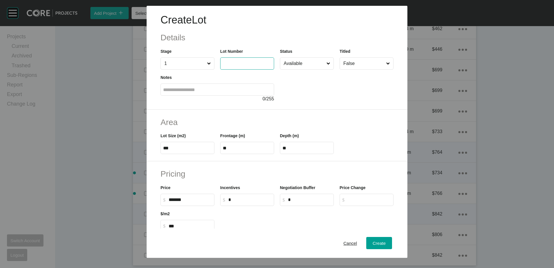
drag, startPoint x: 237, startPoint y: 64, endPoint x: 252, endPoint y: 67, distance: 16.1
click at [237, 64] on input "text" at bounding box center [247, 63] width 49 height 5
type input "***"
type input "**"
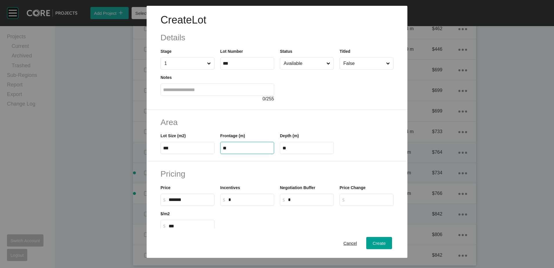
type input "***"
type input "**"
type input "*"
type input "*******"
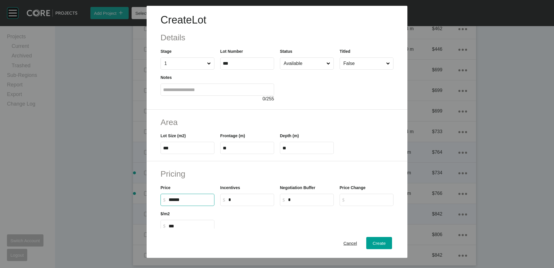
type input "*****"
click at [376, 242] on span "Create" at bounding box center [378, 242] width 13 height 5
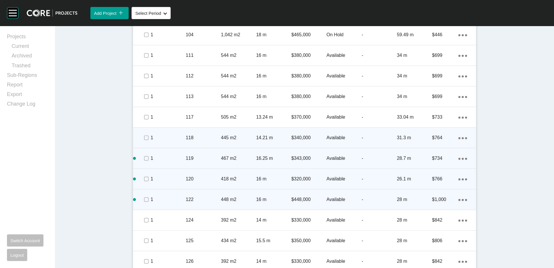
scroll to position [343, 0]
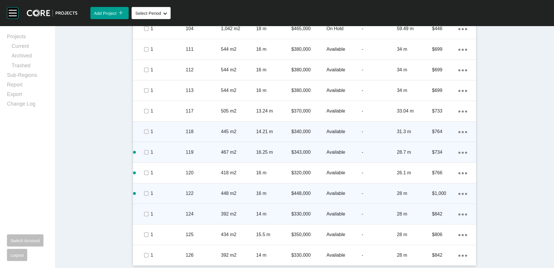
click at [195, 207] on div "124" at bounding box center [203, 214] width 35 height 18
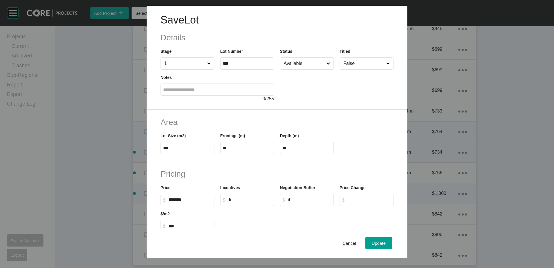
click at [255, 67] on label "***" at bounding box center [247, 63] width 54 height 12
click at [255, 66] on input "***" at bounding box center [247, 63] width 49 height 5
click at [293, 63] on input "Available" at bounding box center [303, 64] width 43 height 12
type input "*"
click at [371, 242] on span "Update" at bounding box center [378, 242] width 14 height 5
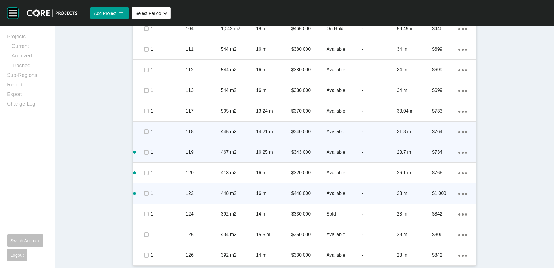
drag, startPoint x: 292, startPoint y: 236, endPoint x: 298, endPoint y: 220, distance: 17.7
click at [292, 235] on p "$350,000" at bounding box center [308, 234] width 35 height 6
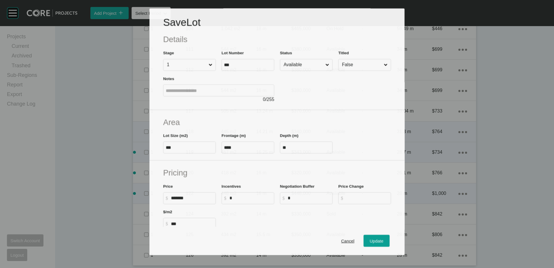
click at [314, 62] on input "Available" at bounding box center [303, 64] width 42 height 11
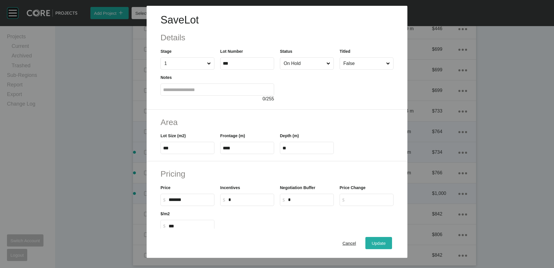
click at [374, 243] on span "Update" at bounding box center [378, 242] width 14 height 5
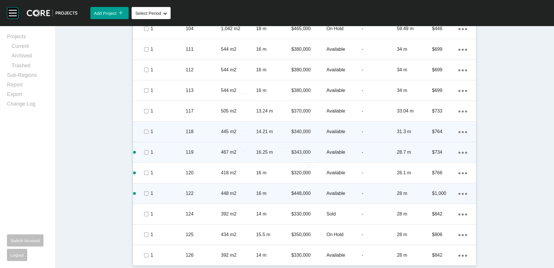
click at [232, 254] on p "392 m2" at bounding box center [238, 255] width 35 height 6
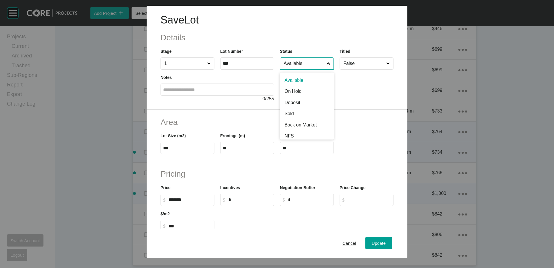
drag, startPoint x: 301, startPoint y: 63, endPoint x: 298, endPoint y: 76, distance: 13.1
click at [302, 63] on input "Available" at bounding box center [303, 64] width 43 height 12
click at [374, 240] on div "Update" at bounding box center [378, 243] width 17 height 8
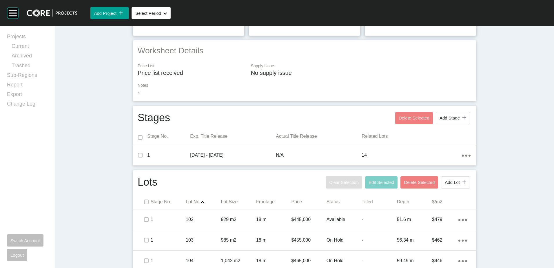
scroll to position [0, 0]
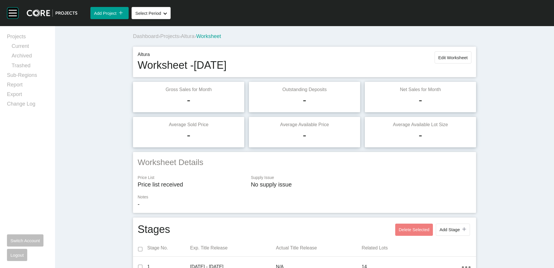
click at [436, 49] on div "Altura Worksheet - [DATE] Edit Worksheet" at bounding box center [304, 62] width 343 height 30
click at [440, 55] on span "Edit Worksheet" at bounding box center [452, 57] width 29 height 5
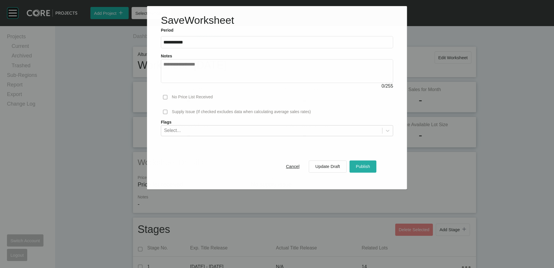
click at [367, 167] on span "Publish" at bounding box center [363, 166] width 14 height 5
